Goal: Task Accomplishment & Management: Manage account settings

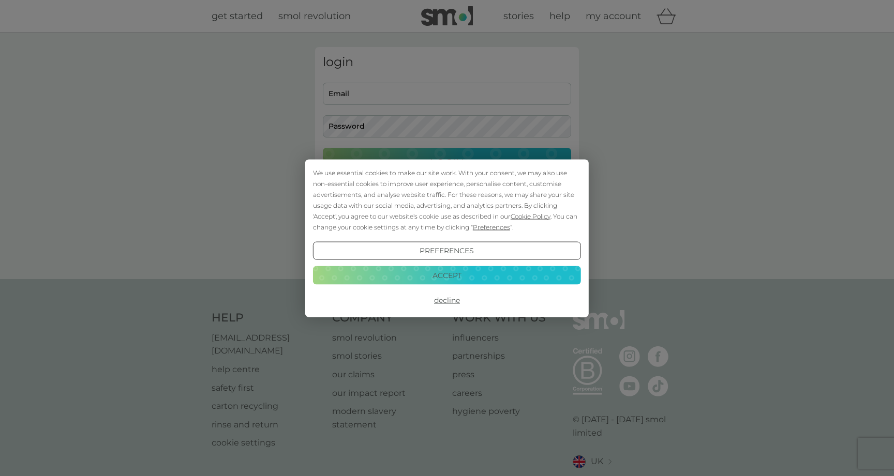
click at [448, 275] on button "Accept" at bounding box center [447, 275] width 268 height 19
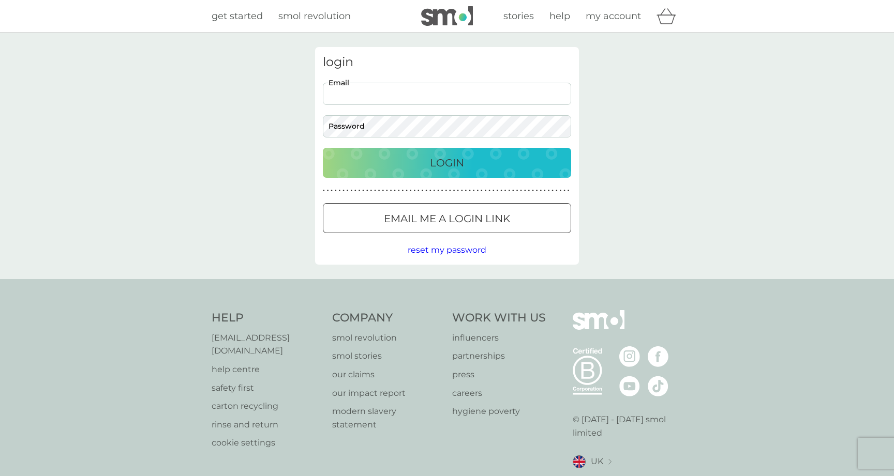
click at [423, 91] on input "Email" at bounding box center [447, 94] width 248 height 22
type input "jennyvhannigan@googlemail.com"
click at [454, 163] on p "Login" at bounding box center [447, 163] width 34 height 17
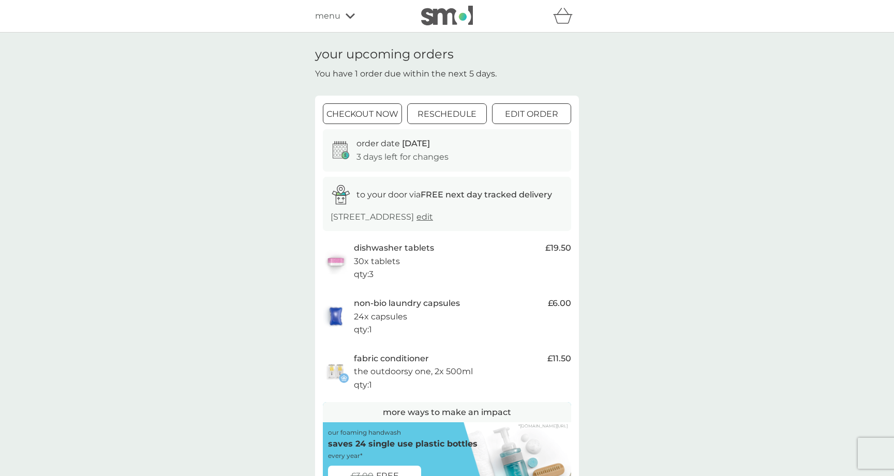
click at [530, 114] on div at bounding box center [532, 114] width 6 height 6
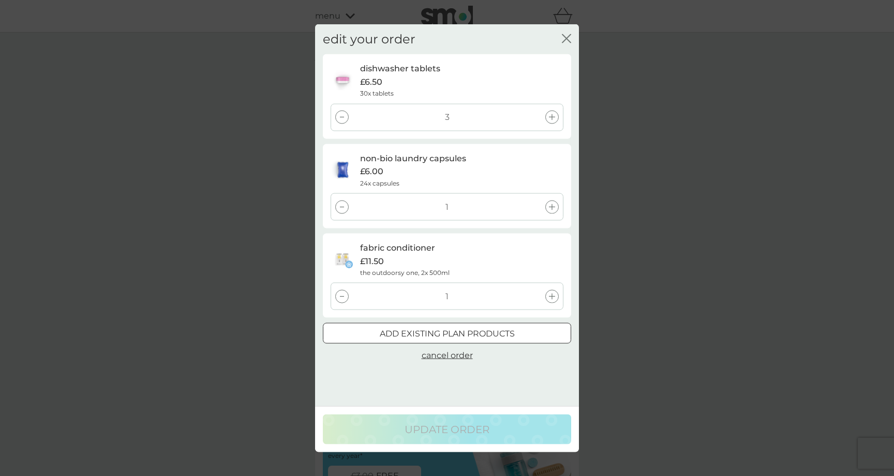
drag, startPoint x: 549, startPoint y: 296, endPoint x: 296, endPoint y: 296, distance: 252.5
click at [366, 280] on div "fabric conditioner £11.50 the outdoorsy one, 2x 500ml 1" at bounding box center [447, 276] width 248 height 84
click at [339, 297] on div at bounding box center [341, 296] width 13 height 13
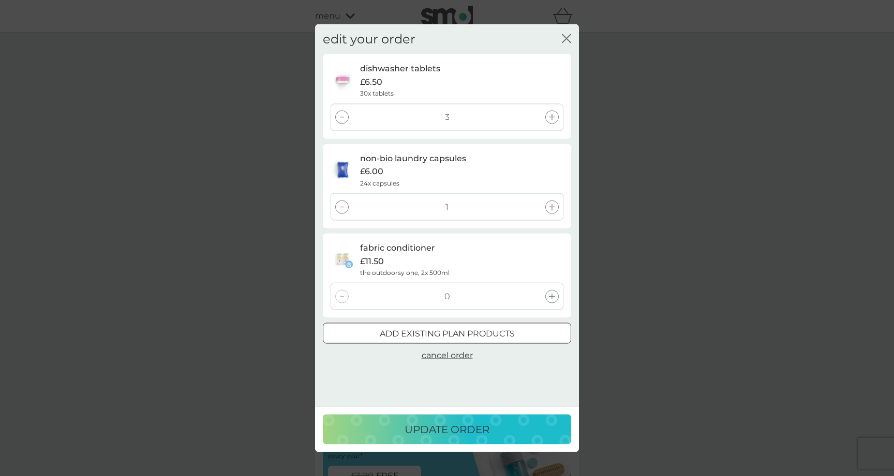
click at [341, 118] on div at bounding box center [341, 117] width 13 height 13
click at [446, 429] on p "update order" at bounding box center [447, 430] width 85 height 17
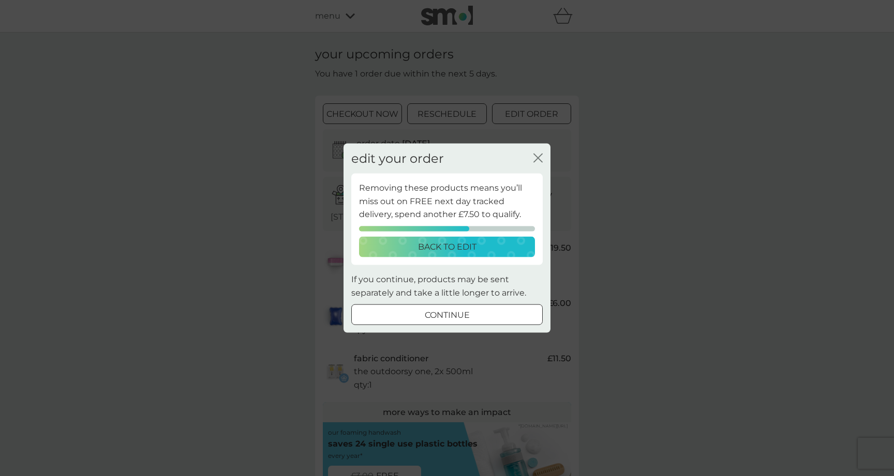
click at [466, 312] on p "continue" at bounding box center [447, 315] width 45 height 13
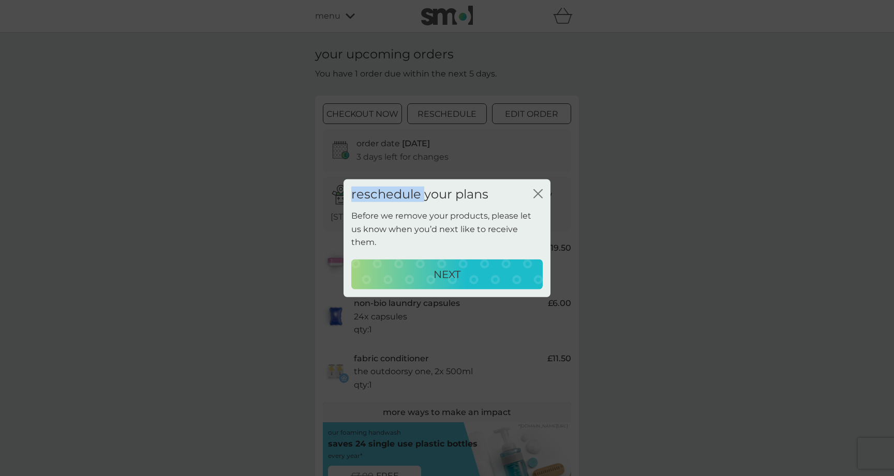
click at [466, 312] on div "reschedule your plans close Before we remove your products, please let us know …" at bounding box center [447, 238] width 894 height 476
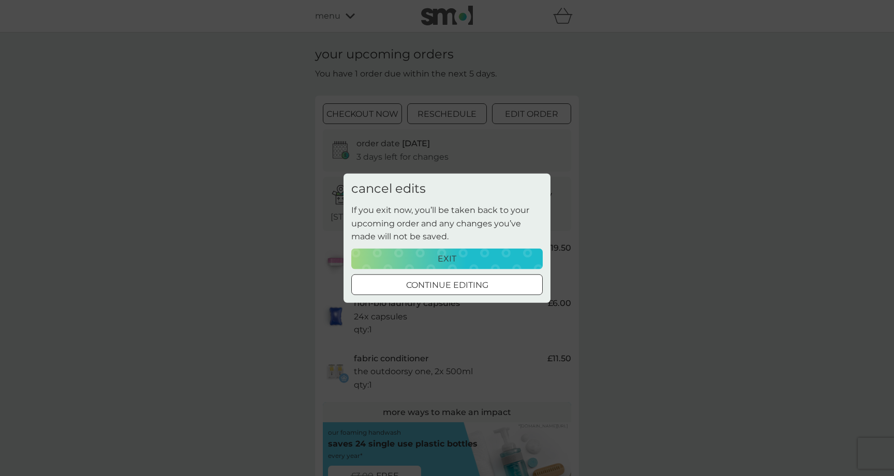
click at [455, 287] on div at bounding box center [446, 285] width 37 height 11
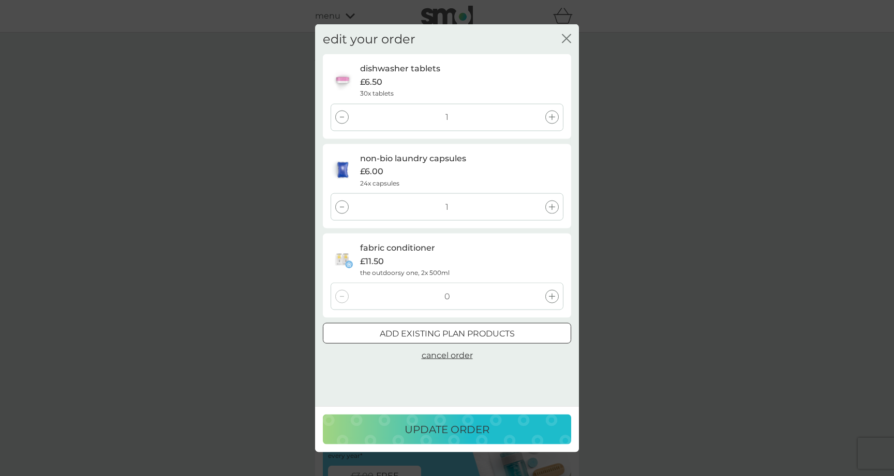
click at [476, 430] on p "update order" at bounding box center [447, 430] width 85 height 17
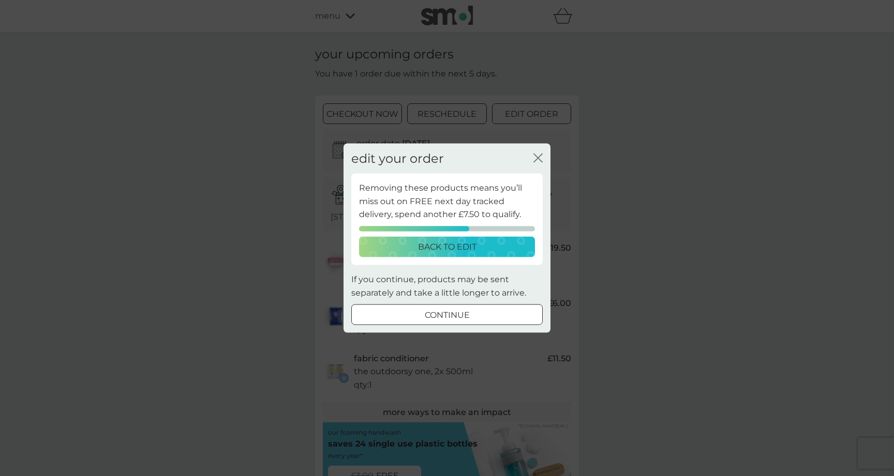
click at [453, 317] on div at bounding box center [446, 315] width 37 height 11
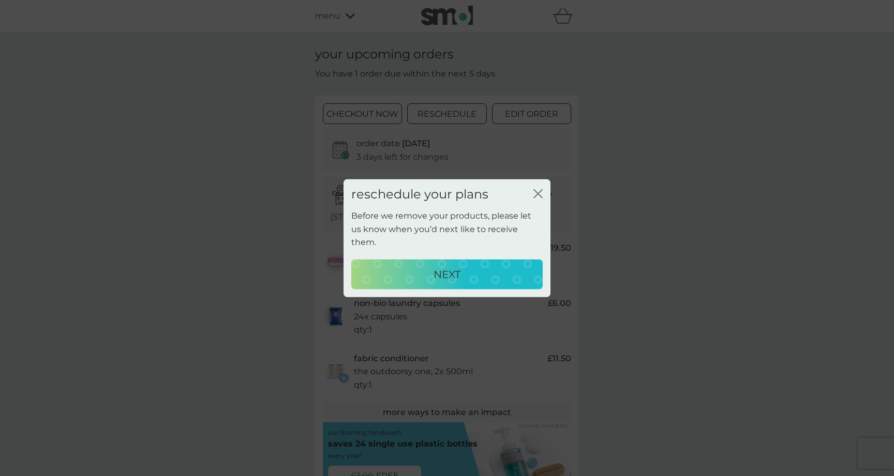
click at [468, 266] on div "NEXT" at bounding box center [447, 274] width 171 height 17
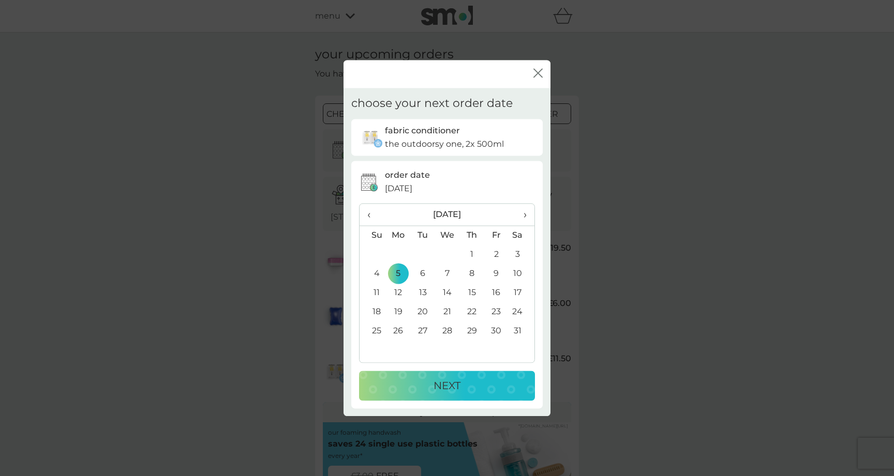
click at [366, 218] on th "‹" at bounding box center [373, 215] width 26 height 22
click at [521, 216] on span "›" at bounding box center [521, 215] width 10 height 22
click at [400, 275] on td "5" at bounding box center [398, 273] width 25 height 19
click at [400, 306] on td "19" at bounding box center [398, 312] width 25 height 19
click at [438, 385] on p "NEXT" at bounding box center [447, 386] width 27 height 17
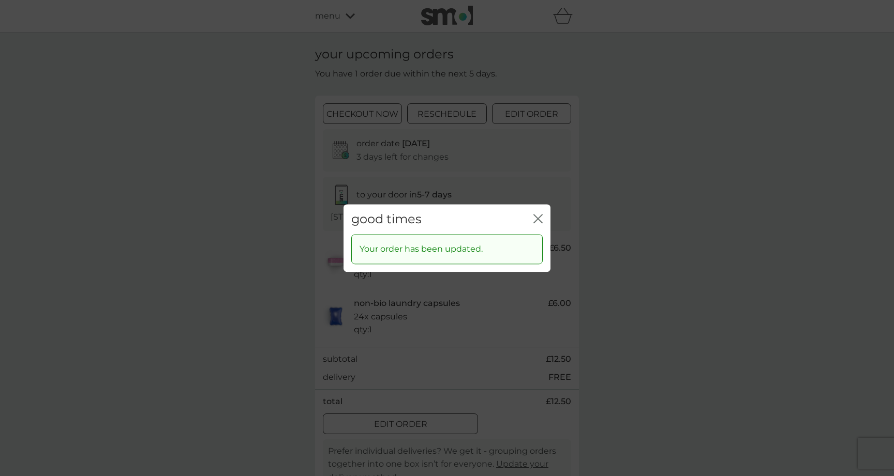
click at [541, 221] on icon "close" at bounding box center [540, 219] width 4 height 8
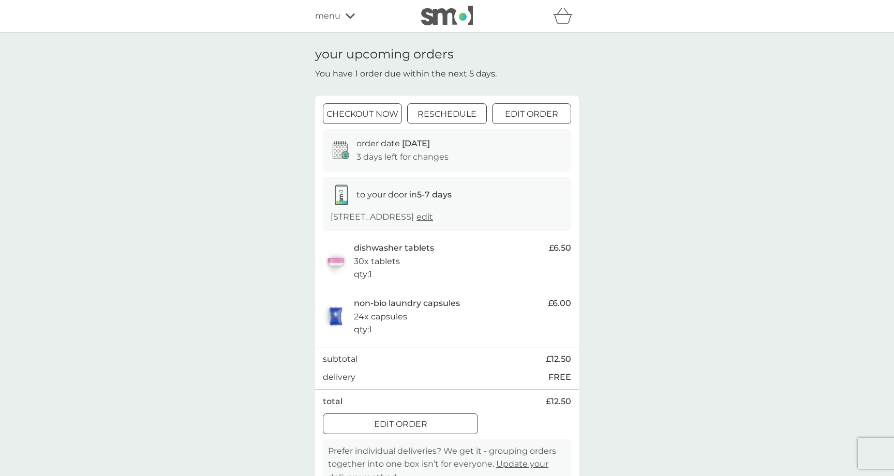
click at [465, 109] on p "reschedule" at bounding box center [446, 114] width 59 height 13
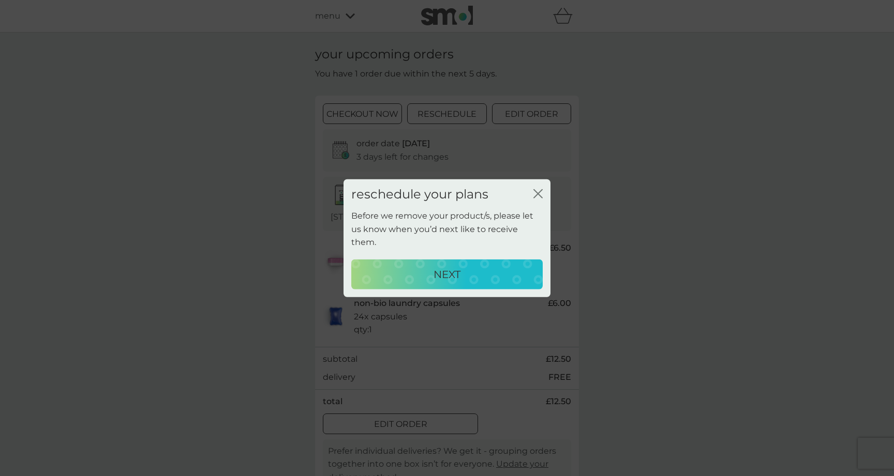
click at [454, 266] on p "NEXT" at bounding box center [447, 274] width 27 height 17
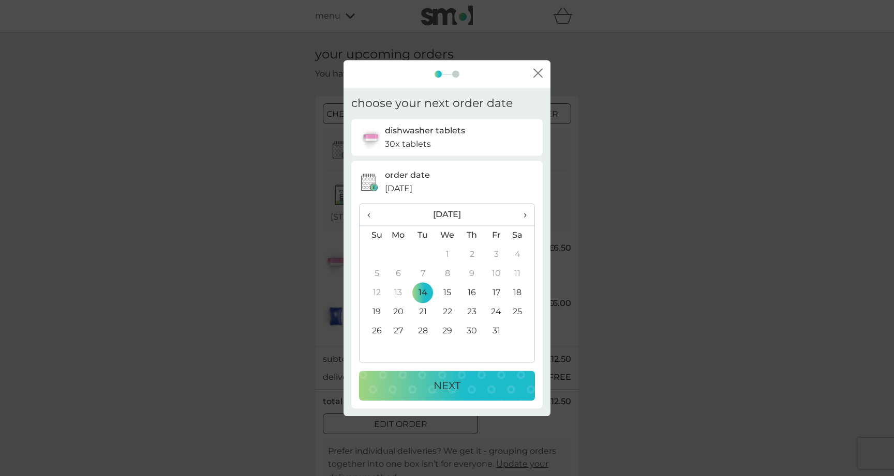
click at [424, 334] on td "28" at bounding box center [423, 331] width 24 height 19
click at [458, 386] on p "NEXT" at bounding box center [447, 386] width 27 height 17
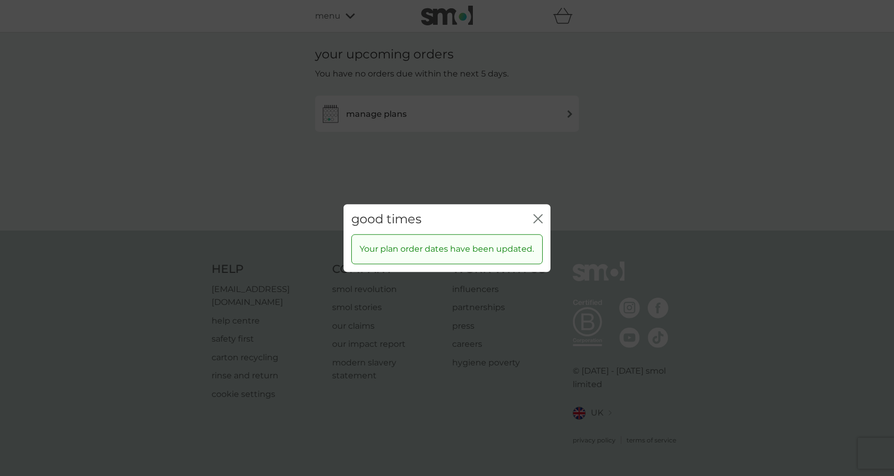
click at [538, 221] on icon "close" at bounding box center [537, 218] width 9 height 9
